Goal: Complete application form

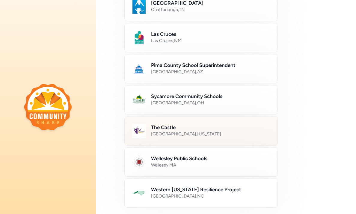
scroll to position [267, 0]
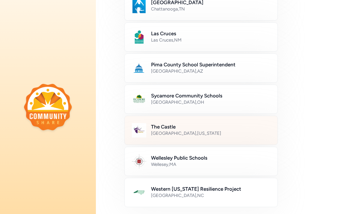
click at [186, 128] on h2 "The Castle" at bounding box center [210, 126] width 119 height 7
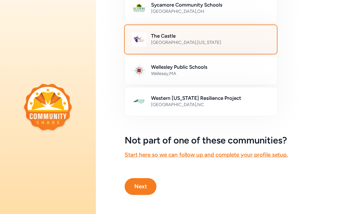
scroll to position [358, 0]
click at [138, 189] on button "Next" at bounding box center [140, 186] width 32 height 17
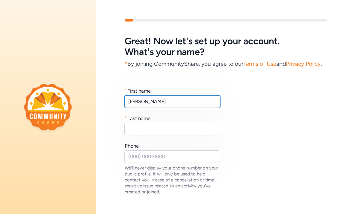
type input "[PERSON_NAME]"
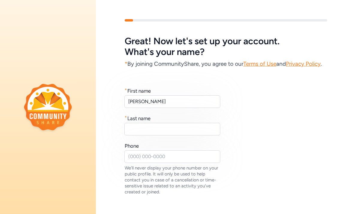
click at [230, 115] on div "* First name [PERSON_NAME] * Last name Phone We'll never display your phone num…" at bounding box center [225, 141] width 202 height 108
type input "Benedix"
click at [103, 139] on div "* First name Jim * Last name Benedix Phone We'll never display your phone numbe…" at bounding box center [226, 131] width 260 height 127
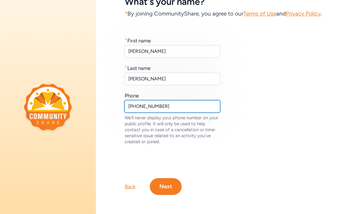
scroll to position [50, 0]
type input "765-719-2068"
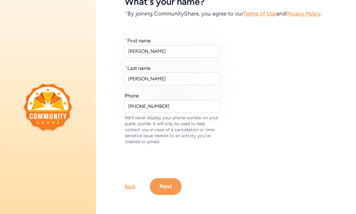
click at [163, 188] on button "Next" at bounding box center [166, 186] width 32 height 17
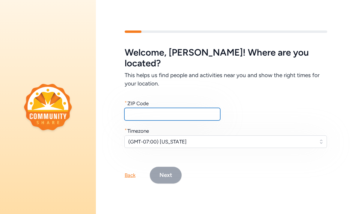
click at [138, 114] on input "text" at bounding box center [172, 114] width 96 height 13
type input "46135"
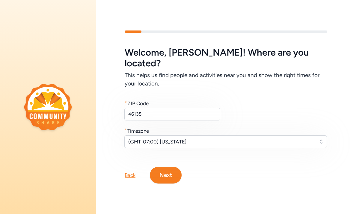
click at [214, 121] on div "Welcome , Jim ! Where are you located? This helps us find people and activities…" at bounding box center [225, 97] width 202 height 101
click at [322, 136] on button "(GMT-07:00) Arizona" at bounding box center [225, 142] width 202 height 13
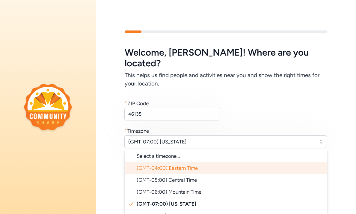
click at [178, 165] on span "(GMT-04:00) Eastern Time" at bounding box center [166, 168] width 61 height 6
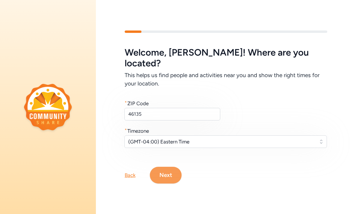
click at [166, 170] on button "Next" at bounding box center [166, 175] width 32 height 17
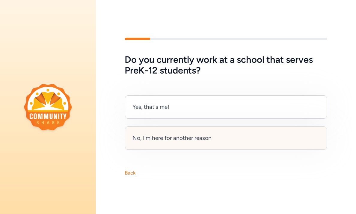
click at [163, 137] on div "No, I'm here for another reason" at bounding box center [171, 138] width 79 height 8
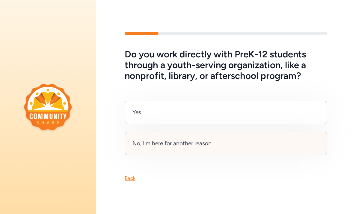
click at [177, 147] on div "No, I'm here for another reason" at bounding box center [171, 143] width 79 height 8
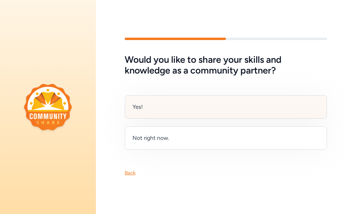
click at [145, 107] on div "Yes!" at bounding box center [226, 106] width 202 height 23
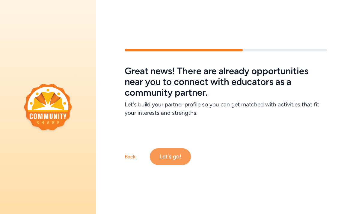
click at [171, 157] on button "Let's go!" at bounding box center [170, 156] width 41 height 17
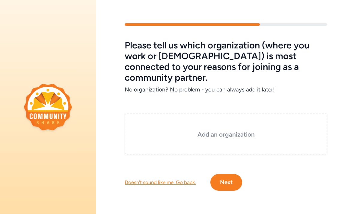
click at [142, 113] on div "Add an organization" at bounding box center [225, 134] width 202 height 42
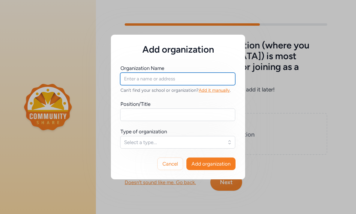
click at [148, 79] on input "text" at bounding box center [177, 79] width 115 height 13
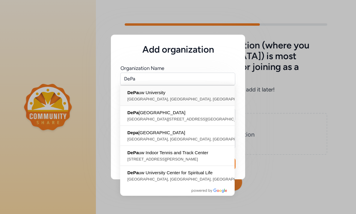
type input "DePauw University, South Locust Street, Greencastle, IN, USA"
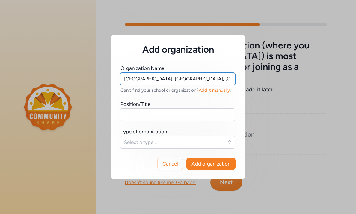
click at [151, 79] on input "DePauw University, South Locust Street, Greencastle, IN, USA" at bounding box center [177, 79] width 115 height 13
drag, startPoint x: 123, startPoint y: 78, endPoint x: 233, endPoint y: 84, distance: 110.6
click at [233, 84] on input "DePauw University, South Locust Street, Greencastle, IN, USA" at bounding box center [177, 79] width 115 height 13
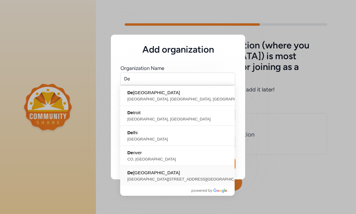
type input "DePauw Nature Park, West County Road 125 South, Greencastle, IN, USA"
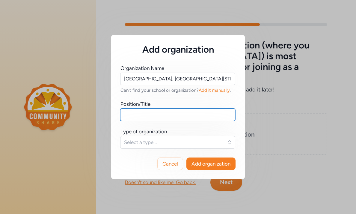
click at [132, 114] on input "text" at bounding box center [177, 115] width 115 height 13
type input "Professor of Biology"
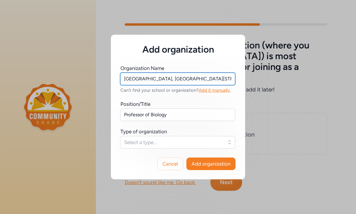
drag, startPoint x: 125, startPoint y: 79, endPoint x: 244, endPoint y: 79, distance: 119.1
click at [244, 79] on div "Organization Name DePauw Nature Park, West County Road 125 South, Greencastle, …" at bounding box center [178, 101] width 134 height 93
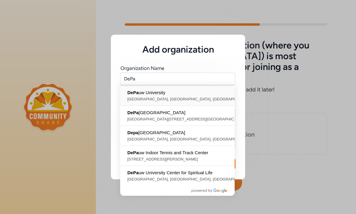
type input "DePauw University, South Locust Street, Greencastle, IN, USA"
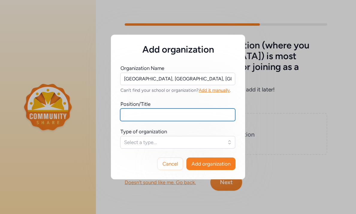
click at [128, 120] on input "text" at bounding box center [177, 115] width 115 height 13
type input "Professor of Biology"
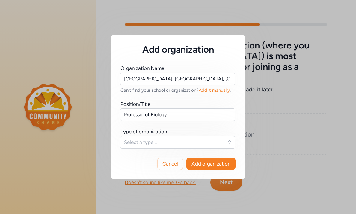
click at [147, 139] on span "Select a type..." at bounding box center [173, 142] width 99 height 7
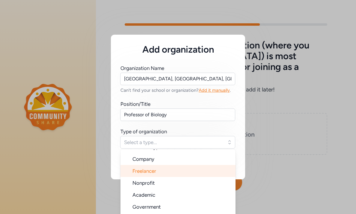
scroll to position [10, 0]
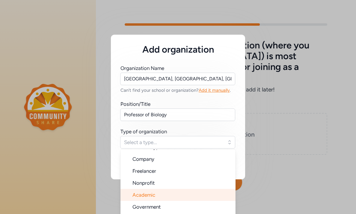
click at [144, 192] on span "Academic" at bounding box center [143, 195] width 23 height 6
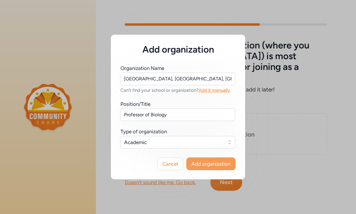
click at [209, 166] on span "Add organization" at bounding box center [210, 163] width 39 height 7
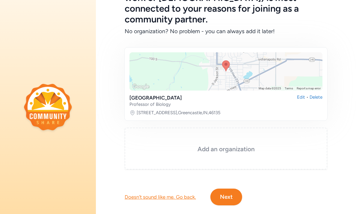
scroll to position [54, 0]
click at [234, 145] on h3 "Add an organization" at bounding box center [225, 149] width 172 height 8
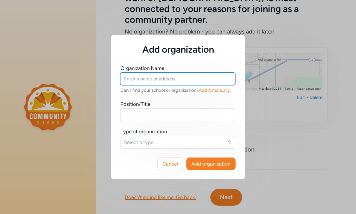
click at [147, 77] on input "text" at bounding box center [177, 79] width 115 height 13
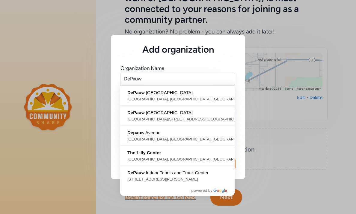
type input "DePauw Nature Park, West County Road 125 South, Greencastle, IN, USA"
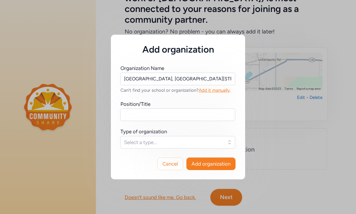
drag, startPoint x: 147, startPoint y: 77, endPoint x: 149, endPoint y: 116, distance: 38.4
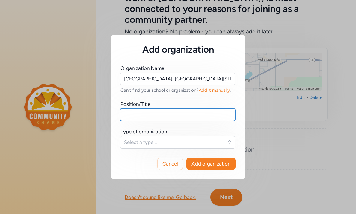
click at [131, 116] on input "text" at bounding box center [177, 115] width 115 height 13
type input "Biological Coordinator"
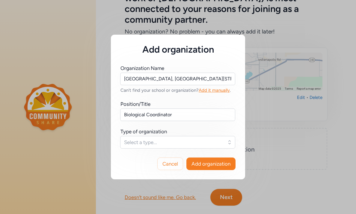
click at [132, 145] on span "Select a type..." at bounding box center [173, 142] width 99 height 7
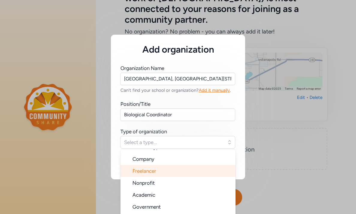
scroll to position [10, 0]
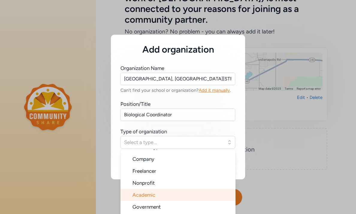
click at [143, 192] on li "Academic" at bounding box center [177, 195] width 115 height 12
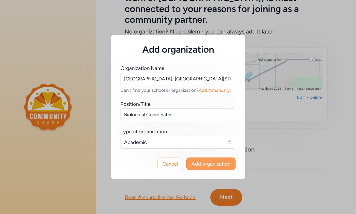
click at [205, 161] on span "Add organization" at bounding box center [210, 163] width 39 height 7
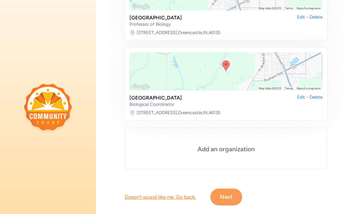
scroll to position [134, 0]
click at [228, 192] on button "Next" at bounding box center [226, 197] width 32 height 17
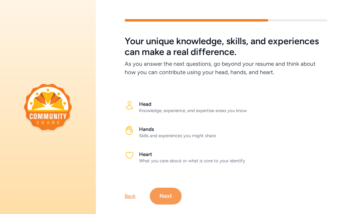
click at [165, 194] on button "Next" at bounding box center [166, 196] width 32 height 17
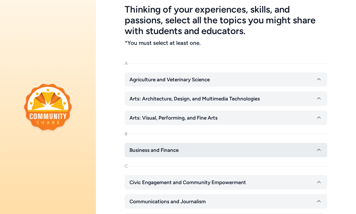
scroll to position [26, 0]
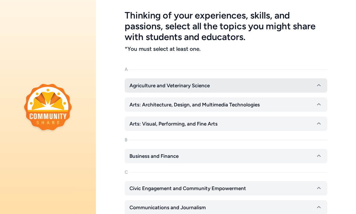
click at [319, 85] on icon "button" at bounding box center [319, 85] width 4 height 2
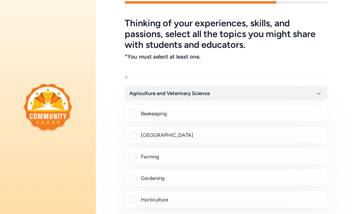
scroll to position [17, 0]
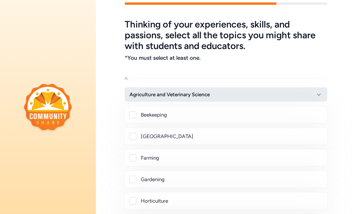
click at [319, 94] on icon "button" at bounding box center [318, 94] width 7 height 7
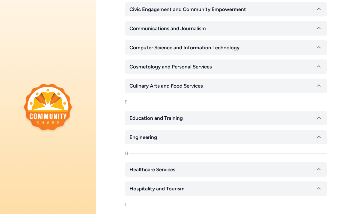
scroll to position [213, 0]
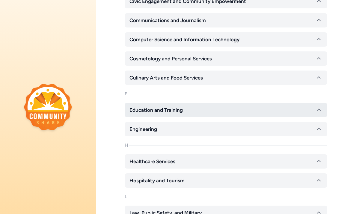
click at [318, 108] on icon "button" at bounding box center [318, 110] width 7 height 7
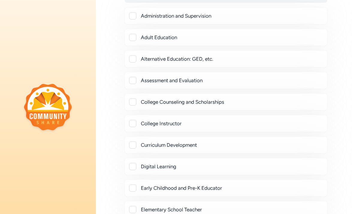
scroll to position [329, 0]
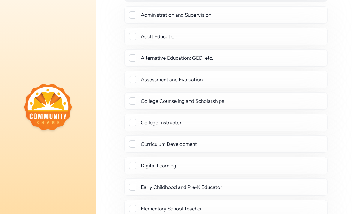
click at [134, 121] on div at bounding box center [132, 122] width 7 height 7
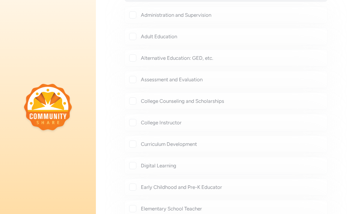
checkbox input "true"
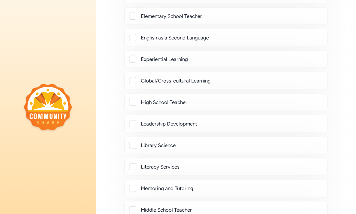
scroll to position [541, 0]
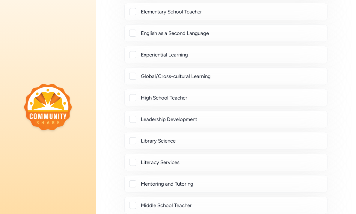
click at [130, 53] on div at bounding box center [132, 54] width 7 height 7
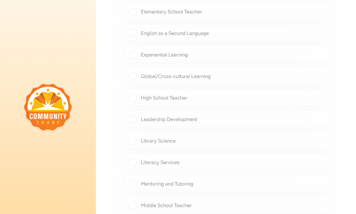
checkbox input "true"
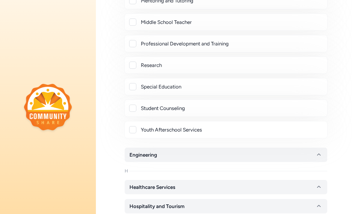
scroll to position [739, 0]
click at [133, 64] on div at bounding box center [132, 64] width 7 height 7
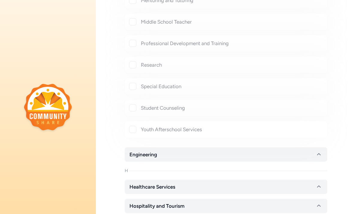
checkbox input "true"
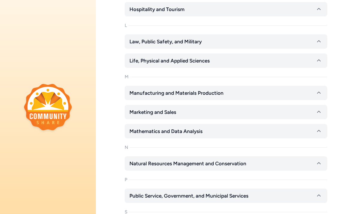
scroll to position [952, 0]
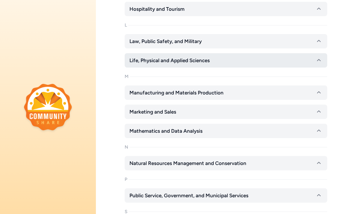
click at [318, 58] on icon "button" at bounding box center [318, 60] width 7 height 7
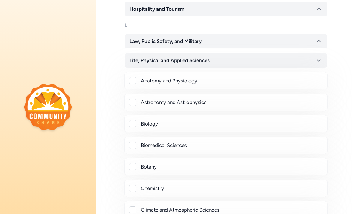
click at [133, 124] on div at bounding box center [132, 123] width 7 height 7
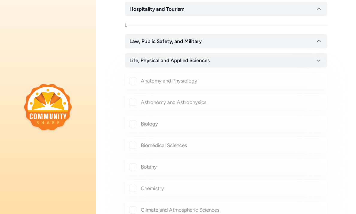
checkbox input "true"
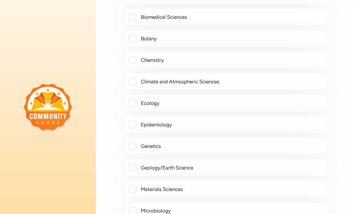
scroll to position [1102, 0]
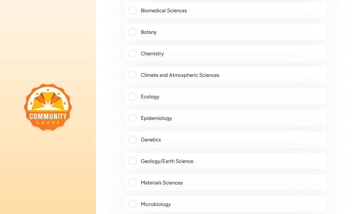
click at [132, 96] on div at bounding box center [132, 96] width 7 height 7
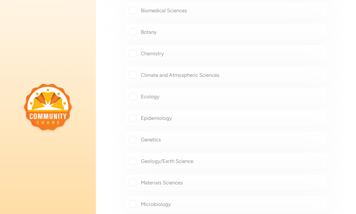
checkbox input "true"
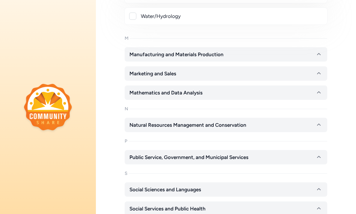
scroll to position [1375, 0]
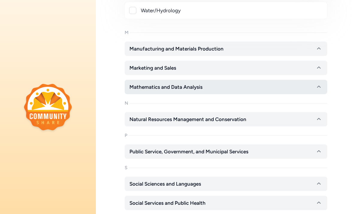
click at [314, 86] on button "Mathematics and Data Analysis" at bounding box center [225, 87] width 202 height 14
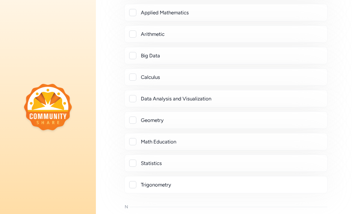
scroll to position [1500, 0]
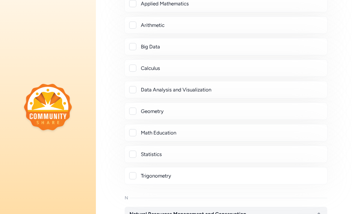
click at [130, 154] on div at bounding box center [132, 154] width 7 height 7
checkbox input "true"
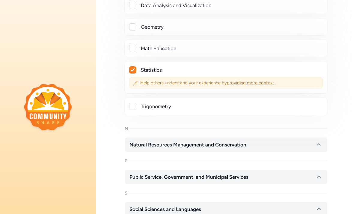
scroll to position [1589, 0]
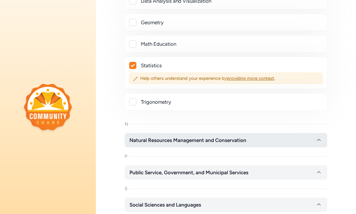
click at [320, 139] on icon "button" at bounding box center [318, 140] width 7 height 7
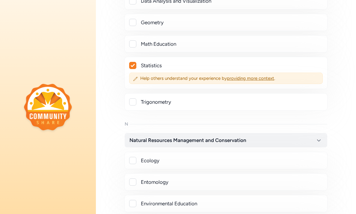
click at [133, 159] on div at bounding box center [132, 160] width 7 height 7
checkbox input "true"
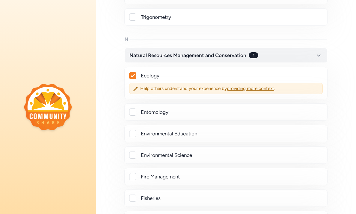
scroll to position [1674, 0]
click at [131, 131] on div at bounding box center [132, 133] width 7 height 7
checkbox input "true"
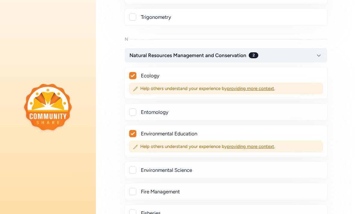
click at [132, 171] on div at bounding box center [132, 170] width 7 height 7
checkbox input "true"
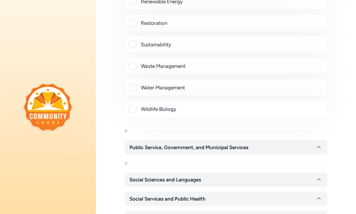
scroll to position [2117, 0]
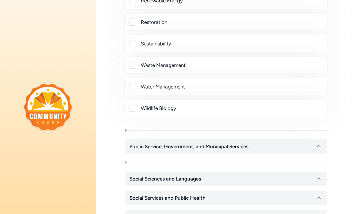
click at [133, 107] on div at bounding box center [132, 108] width 7 height 7
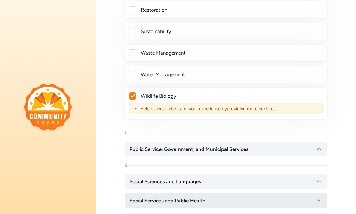
scroll to position [2127, 0]
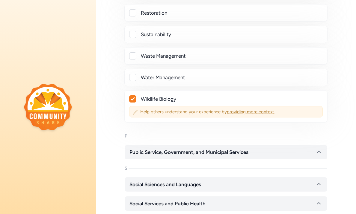
click at [245, 113] on span "providing more context" at bounding box center [250, 111] width 47 height 5
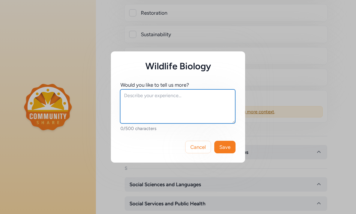
click at [132, 97] on textarea at bounding box center [177, 106] width 115 height 34
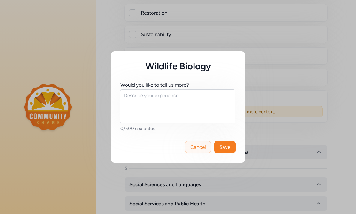
click at [197, 145] on span "Cancel" at bounding box center [198, 147] width 16 height 7
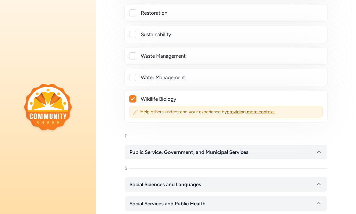
click at [133, 98] on icon at bounding box center [132, 99] width 4 height 4
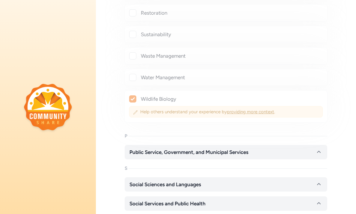
checkbox input "false"
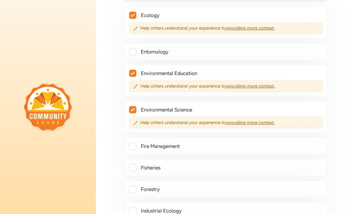
scroll to position [1731, 0]
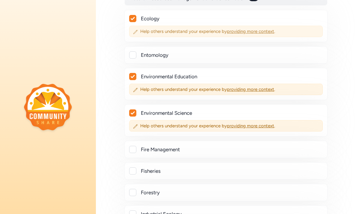
click at [154, 32] on span "Help others understand your experience by providing more context ." at bounding box center [229, 31] width 178 height 6
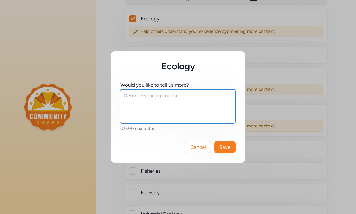
click at [129, 96] on textarea at bounding box center [177, 106] width 115 height 34
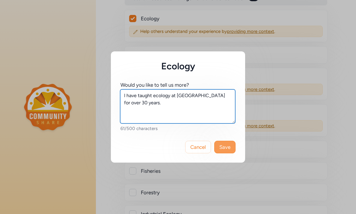
type textarea "I have taught ecology at DePauw University for over 30 years."
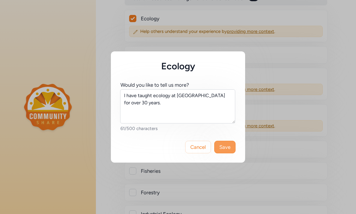
click at [226, 147] on span "Save" at bounding box center [224, 147] width 11 height 7
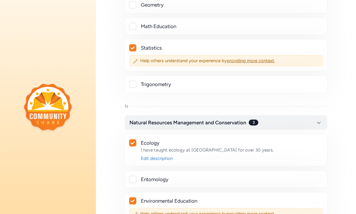
scroll to position [1600, 0]
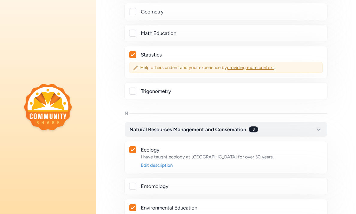
click at [150, 67] on span "Help others understand your experience by providing more context ." at bounding box center [229, 68] width 178 height 6
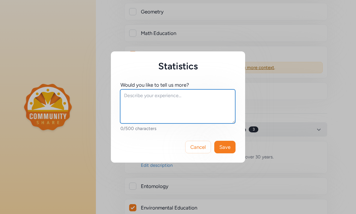
click at [130, 98] on textarea at bounding box center [177, 106] width 115 height 34
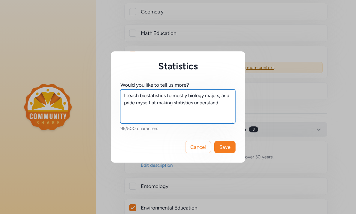
click at [174, 103] on textarea "I teach biostatistics to mostly biology majors, and pride myself at making stat…" at bounding box center [177, 106] width 115 height 34
click at [203, 103] on textarea "I teach biostatistics to mostly biology majors, and pride myself at making basi…" at bounding box center [177, 106] width 115 height 34
drag, startPoint x: 181, startPoint y: 110, endPoint x: 151, endPoint y: 112, distance: 30.6
click at [151, 112] on textarea "I teach biostatistics to mostly biology majors, and pride myself at making basi…" at bounding box center [177, 106] width 115 height 34
click at [156, 103] on textarea "I teach biostatistics to mostly biology majors, and pride myself at making basi…" at bounding box center [177, 106] width 115 height 34
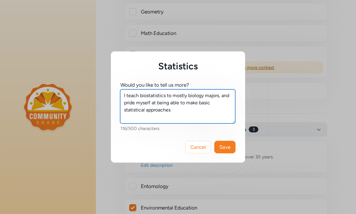
click at [173, 111] on textarea "I teach biostatistics to mostly biology majors, and pride myself at being able …" at bounding box center [177, 106] width 115 height 34
type textarea "I teach biostatistics to mostly biology majors, and pride myself at being able …"
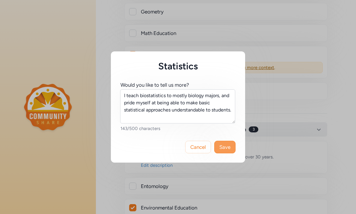
click at [228, 146] on span "Save" at bounding box center [224, 147] width 11 height 7
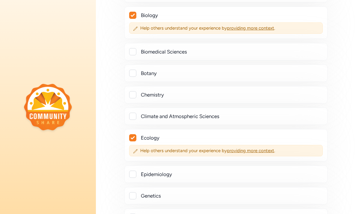
scroll to position [1056, 0]
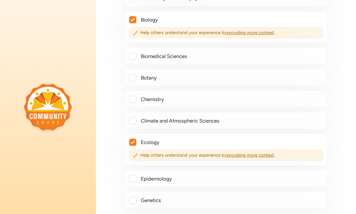
click at [132, 142] on icon at bounding box center [132, 143] width 4 height 4
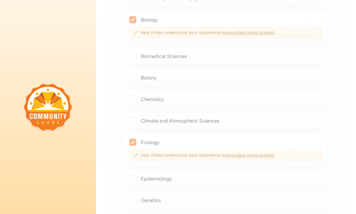
checkbox input "false"
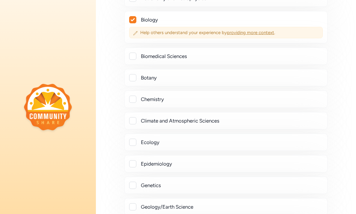
click at [155, 31] on span "Help others understand your experience by providing more context ." at bounding box center [229, 33] width 178 height 6
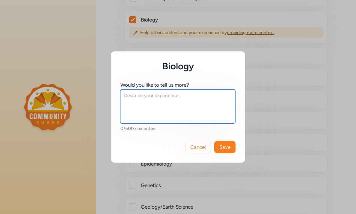
click at [129, 96] on textarea at bounding box center [177, 106] width 115 height 34
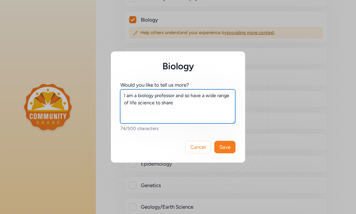
click at [130, 103] on textarea "I am a biology professor and so have a wide range of life science to share" at bounding box center [177, 106] width 115 height 34
click at [167, 103] on textarea "I am a biology professor and so have a wide range of basic life science to share" at bounding box center [177, 106] width 115 height 34
drag, startPoint x: 229, startPoint y: 101, endPoint x: 212, endPoint y: 102, distance: 17.7
click at [212, 102] on textarea "I am a biology professor and so have a wide range of basic life science informa…" at bounding box center [177, 106] width 115 height 34
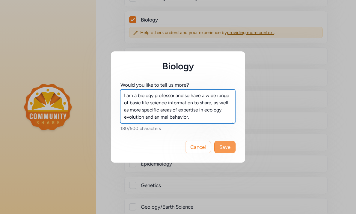
type textarea "I am a biology professor and so have a wide range of basic life science informa…"
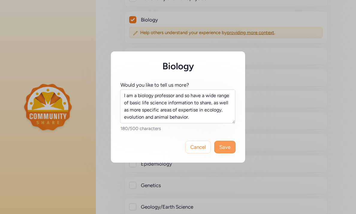
click at [228, 146] on span "Save" at bounding box center [224, 147] width 11 height 7
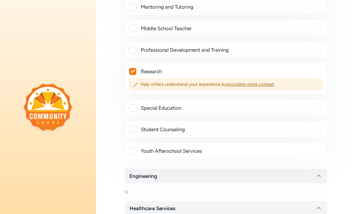
scroll to position [724, 0]
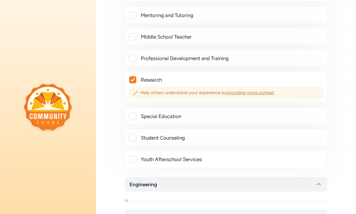
click at [145, 91] on span "Help others understand your experience by providing more context ." at bounding box center [229, 93] width 178 height 6
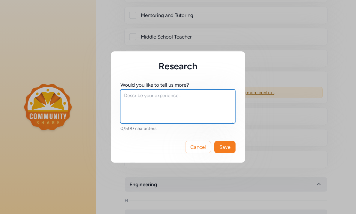
click at [122, 100] on textarea at bounding box center [177, 106] width 115 height 34
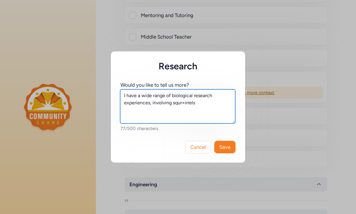
click at [184, 103] on textarea "I have a wide range of biological research experiences, involving squr=irrels" at bounding box center [177, 106] width 115 height 34
click at [173, 103] on textarea "I have a wide range of biological research experiences, involving squirrels" at bounding box center [177, 106] width 115 height 34
click at [203, 103] on textarea "I have a wide range of biological research experiences, involving tree squirrels" at bounding box center [177, 106] width 115 height 34
click at [150, 104] on textarea "I have a wide range of biological research experiences, involving tree squirrel…" at bounding box center [177, 106] width 115 height 34
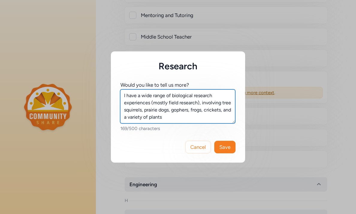
click at [174, 118] on textarea "I have a wide range of biological research experiences (mostly field research),…" at bounding box center [177, 106] width 115 height 34
type textarea "I have a wide range of biological research experiences (mostly field research),…"
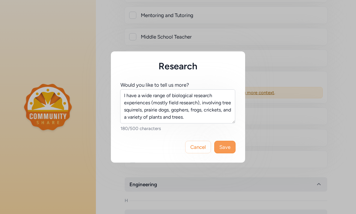
click at [227, 144] on span "Save" at bounding box center [224, 147] width 11 height 7
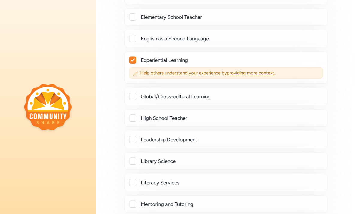
scroll to position [517, 0]
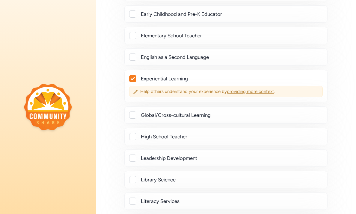
click at [153, 91] on span "Help others understand your experience by providing more context ." at bounding box center [229, 92] width 178 height 6
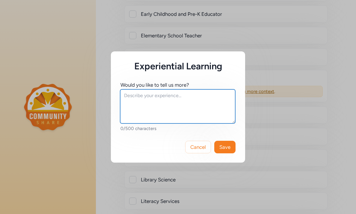
click at [132, 95] on textarea at bounding box center [177, 106] width 115 height 34
click at [136, 103] on textarea "As a science teacher, I use experiential learning on most of my classes" at bounding box center [177, 106] width 115 height 34
click at [160, 103] on textarea "As a science teacher, I use experiential learning in all of my classes" at bounding box center [177, 106] width 115 height 34
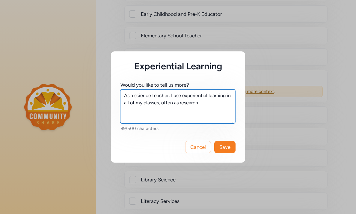
drag, startPoint x: 177, startPoint y: 107, endPoint x: 178, endPoint y: 104, distance: 3.1
click at [178, 104] on textarea "As a science teacher, I use experiential learning in all of my classes, often a…" at bounding box center [177, 106] width 115 height 34
click at [227, 103] on textarea "As a science teacher, I use experiential learning in all of my classes, often i…" at bounding box center [177, 106] width 115 height 34
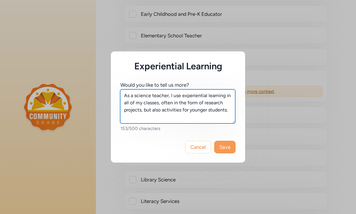
type textarea "As a science teacher, I use experiential learning in all of my classes, often i…"
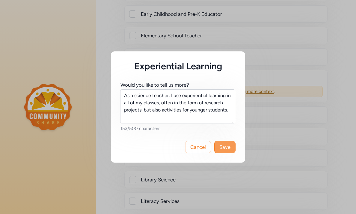
click at [223, 146] on span "Save" at bounding box center [224, 147] width 11 height 7
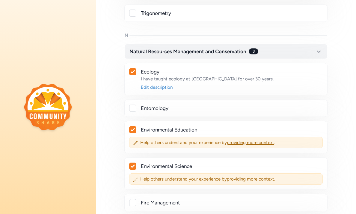
scroll to position [1665, 0]
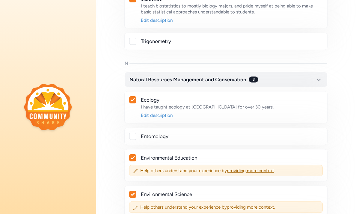
click at [262, 108] on div "I have taught ecology at DePauw University for over 30 years." at bounding box center [231, 107] width 181 height 6
click at [262, 107] on div "I have taught ecology at DePauw University for over 30 years." at bounding box center [231, 107] width 181 height 6
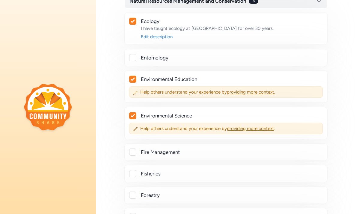
scroll to position [1671, 0]
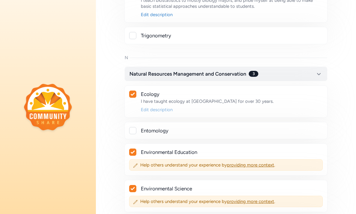
click at [162, 110] on div "Edit description" at bounding box center [231, 110] width 181 height 6
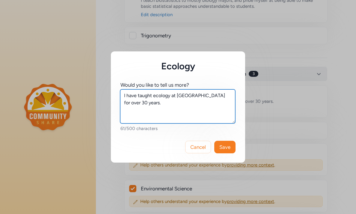
click at [157, 104] on textarea "I have taught ecology at DePauw University for over 30 years." at bounding box center [177, 106] width 115 height 34
drag, startPoint x: 155, startPoint y: 113, endPoint x: 124, endPoint y: 110, distance: 30.6
click at [124, 110] on textarea "I have taught ecology at DePauw University for over 30 years, as well as creati…" at bounding box center [177, 106] width 115 height 34
click at [168, 110] on textarea "I have taught ecology at DePauw University for over 30 years, as well as creati…" at bounding box center [177, 106] width 115 height 34
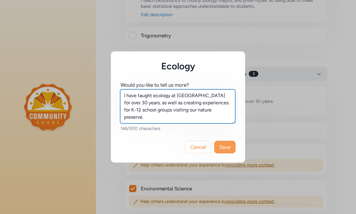
type textarea "I have taught ecology at DePauw University for over 30 years, as well as creati…"
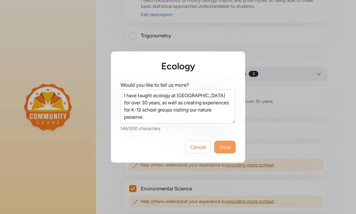
click at [228, 145] on span "Save" at bounding box center [224, 147] width 11 height 7
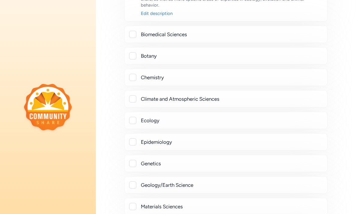
scroll to position [1115, 0]
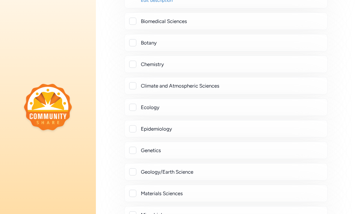
click at [133, 107] on div at bounding box center [132, 107] width 7 height 7
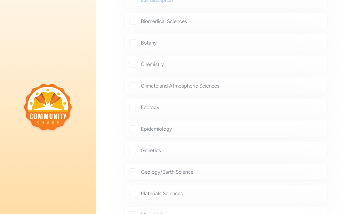
checkbox input "true"
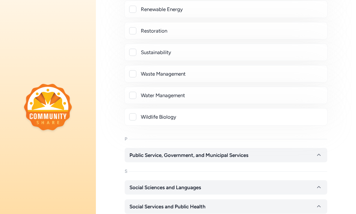
scroll to position [2135, 0]
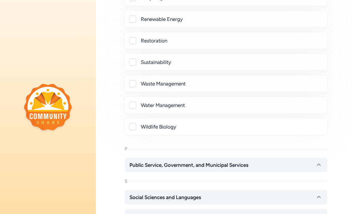
click at [131, 124] on div at bounding box center [132, 126] width 7 height 7
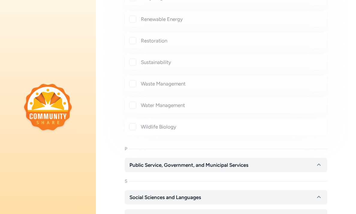
checkbox input "true"
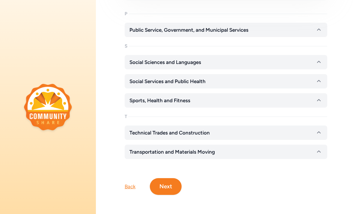
scroll to position [2285, 0]
click at [168, 187] on button "Next" at bounding box center [166, 186] width 32 height 17
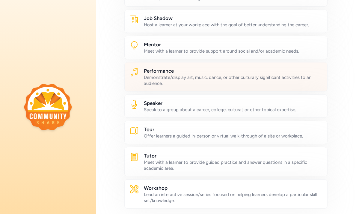
scroll to position [301, 0]
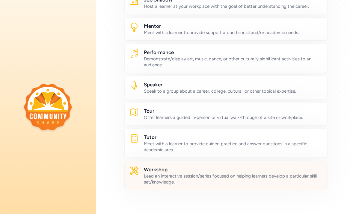
click at [158, 172] on h2 "Workshop" at bounding box center [233, 169] width 178 height 7
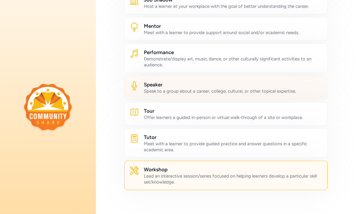
click at [154, 85] on h2 "Speaker" at bounding box center [233, 84] width 178 height 7
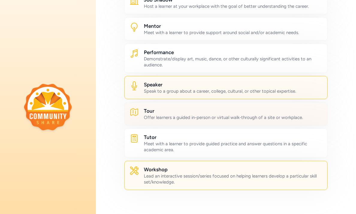
click at [155, 116] on div "Offer learners a guided in-person or virtual walk-through of a site or workplac…" at bounding box center [233, 118] width 178 height 6
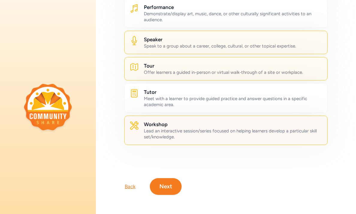
scroll to position [346, 0]
click at [169, 188] on button "Next" at bounding box center [166, 186] width 32 height 17
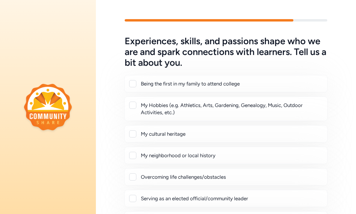
click at [132, 104] on div at bounding box center [132, 105] width 7 height 7
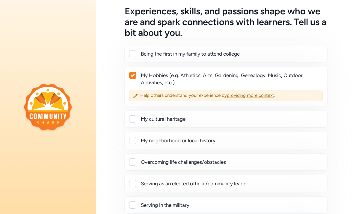
scroll to position [28, 0]
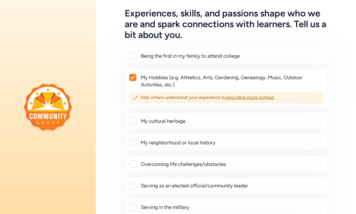
click at [133, 77] on icon at bounding box center [132, 78] width 4 height 4
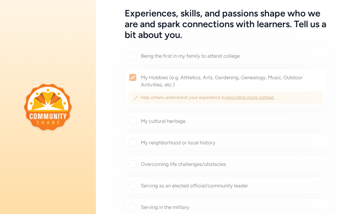
checkbox input "false"
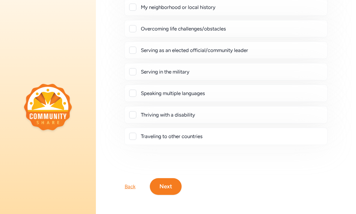
scroll to position [148, 0]
click at [167, 187] on button "Next" at bounding box center [166, 186] width 32 height 17
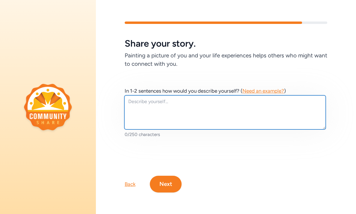
click at [130, 101] on textarea at bounding box center [224, 112] width 201 height 34
click at [143, 101] on textarea "I have aways been interested in the natural world" at bounding box center [224, 112] width 201 height 34
click at [236, 101] on textarea "I have always been interested in the natural world" at bounding box center [224, 112] width 201 height 34
click at [267, 102] on textarea "I have always been interested in the natural world, and my careers has been abo…" at bounding box center [224, 112] width 201 height 34
click at [318, 103] on textarea "I have always been interested in the natural world, and my career has been abou…" at bounding box center [224, 112] width 201 height 34
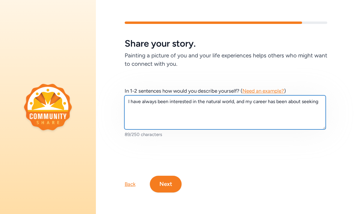
drag, startPoint x: 318, startPoint y: 103, endPoint x: 301, endPoint y: 103, distance: 16.8
click at [301, 103] on textarea "I have always been interested in the natural world, and my career has been abou…" at bounding box center [224, 112] width 201 height 34
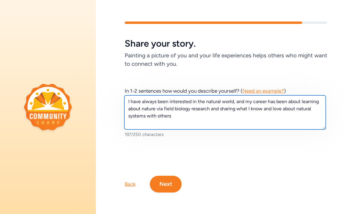
click at [174, 116] on textarea "I have always been interested in the natural world, and my career has been abou…" at bounding box center [224, 112] width 201 height 34
type textarea "I have always been interested in the natural world, and my career has been abou…"
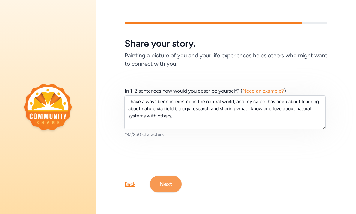
click at [168, 179] on button "Next" at bounding box center [166, 184] width 32 height 17
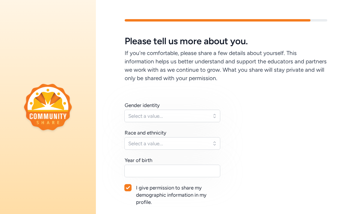
click at [215, 115] on button "Select a value..." at bounding box center [172, 116] width 96 height 13
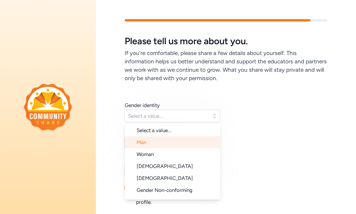
click at [168, 146] on li "Man" at bounding box center [172, 142] width 96 height 12
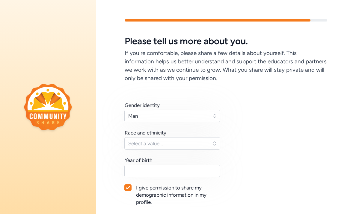
click at [167, 144] on span "Select a value..." at bounding box center [168, 143] width 80 height 7
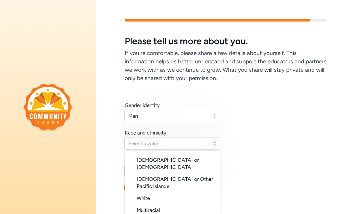
scroll to position [60, 0]
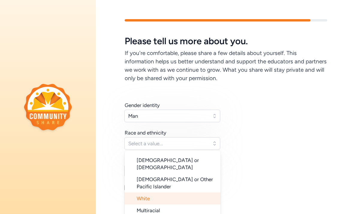
click at [147, 196] on span "White" at bounding box center [142, 199] width 13 height 6
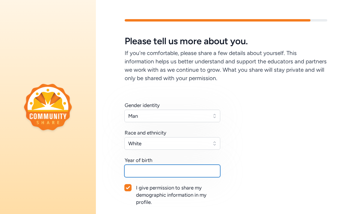
click at [153, 169] on input "text" at bounding box center [172, 171] width 96 height 13
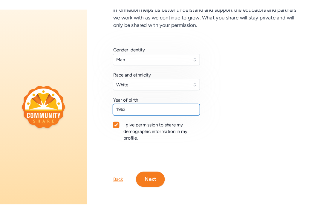
scroll to position [61, 0]
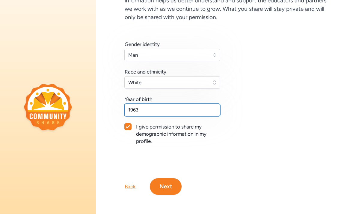
type input "1963"
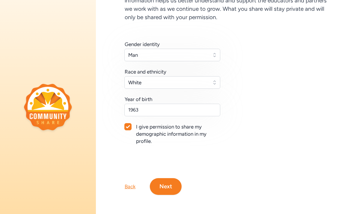
click at [128, 127] on icon at bounding box center [128, 127] width 4 height 4
checkbox input "false"
click at [168, 185] on button "Next" at bounding box center [166, 186] width 32 height 17
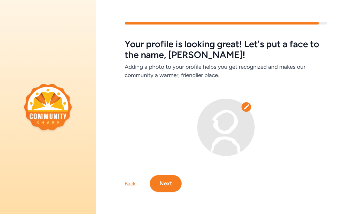
click at [247, 105] on icon at bounding box center [246, 107] width 6 height 6
click at [222, 123] on img at bounding box center [225, 127] width 57 height 57
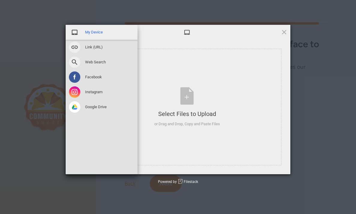
click at [89, 31] on span "My Device" at bounding box center [94, 32] width 18 height 5
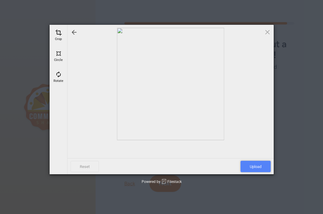
click at [256, 163] on span "Upload" at bounding box center [256, 166] width 30 height 11
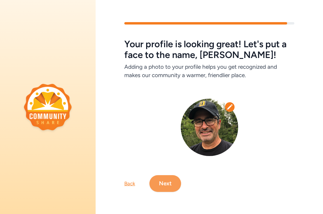
click at [168, 183] on button "Next" at bounding box center [166, 183] width 32 height 17
